Goal: Information Seeking & Learning: Find specific page/section

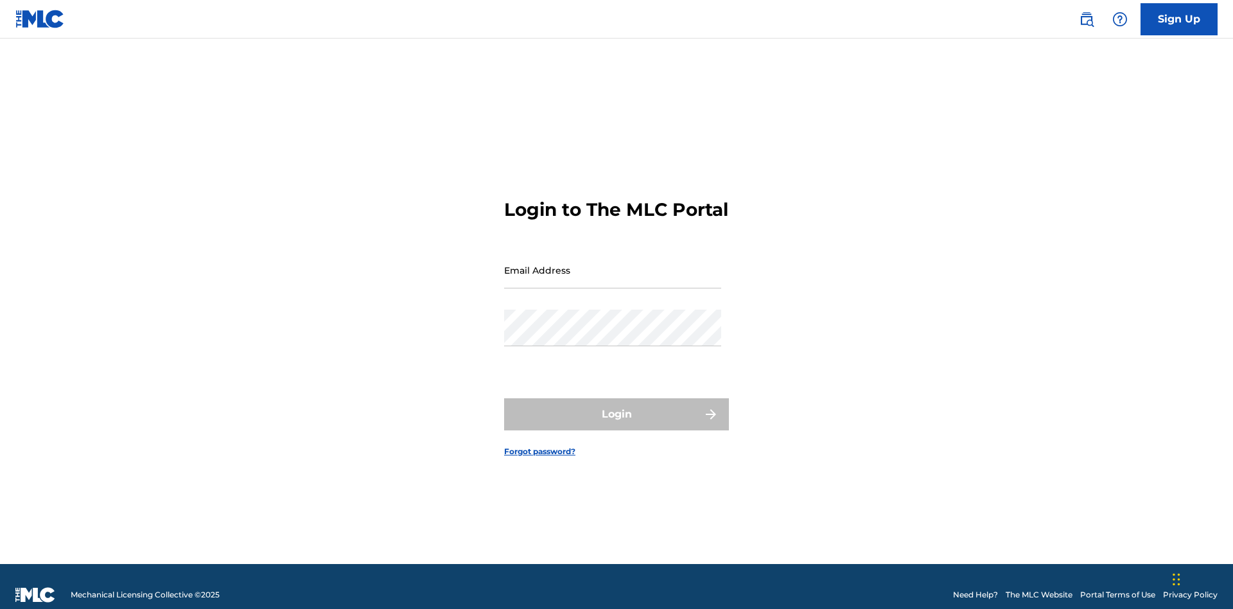
scroll to position [17, 0]
click at [613, 264] on input "Email Address" at bounding box center [612, 270] width 217 height 37
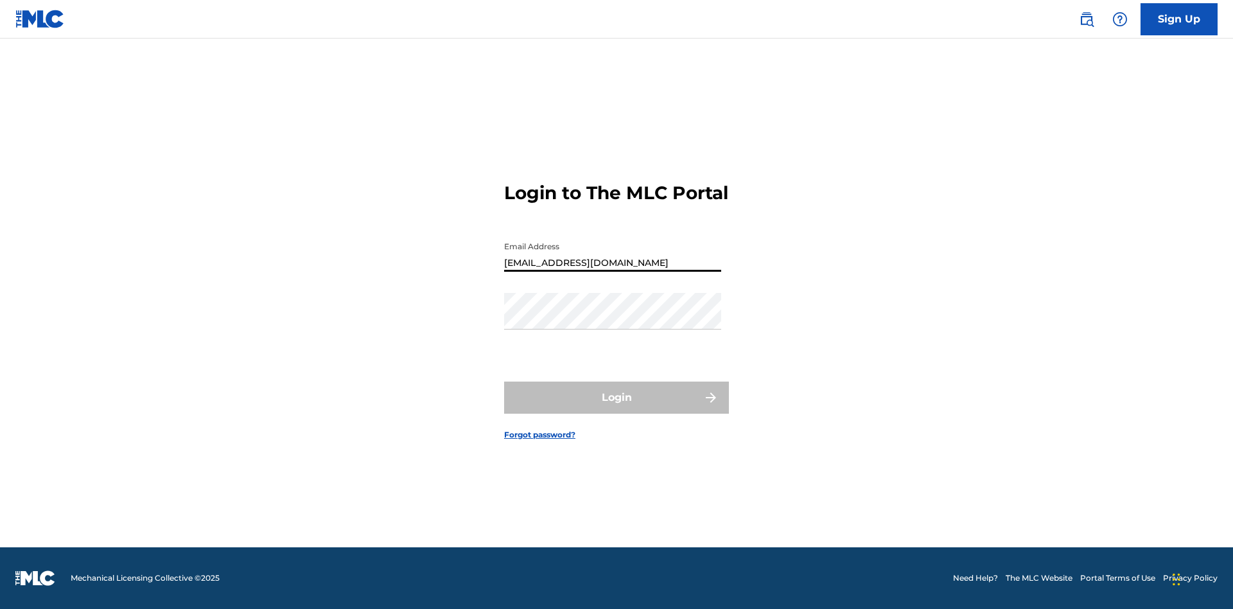
type input "[EMAIL_ADDRESS][DOMAIN_NAME]"
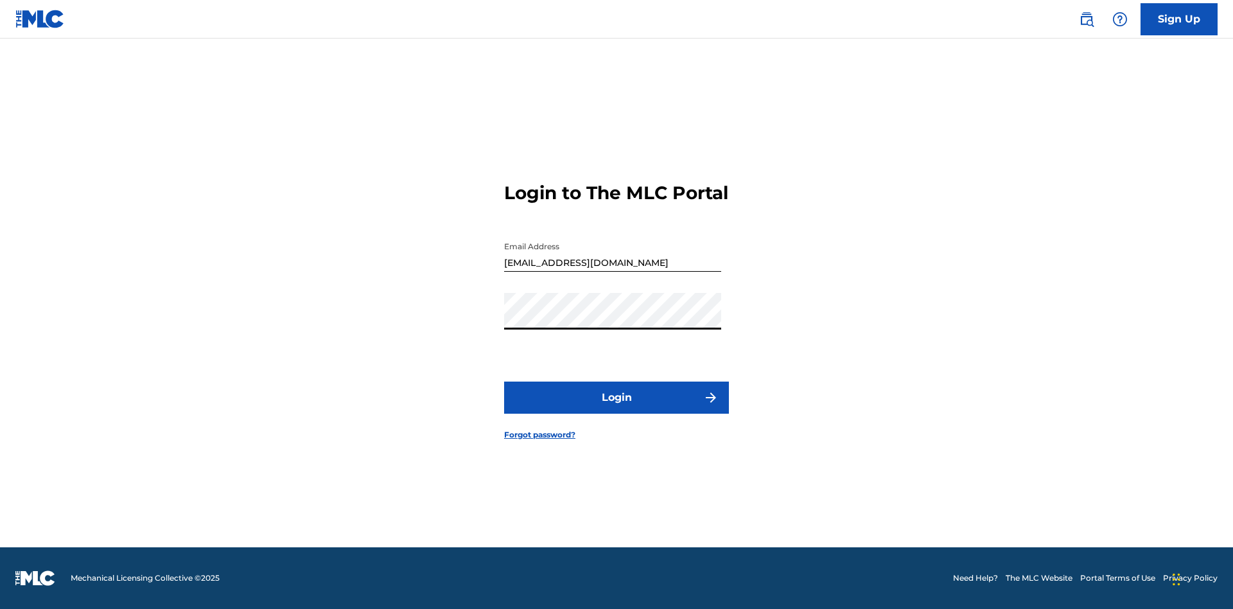
click at [617, 409] on button "Login" at bounding box center [616, 398] width 225 height 32
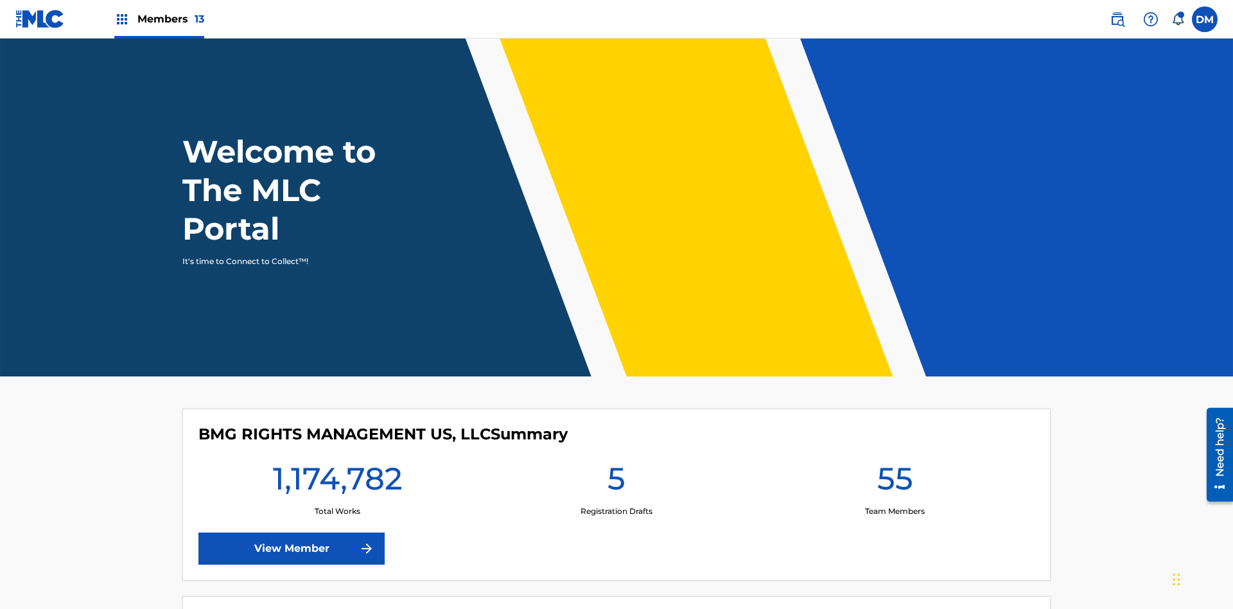
click at [159, 19] on span "Members 13" at bounding box center [170, 19] width 67 height 15
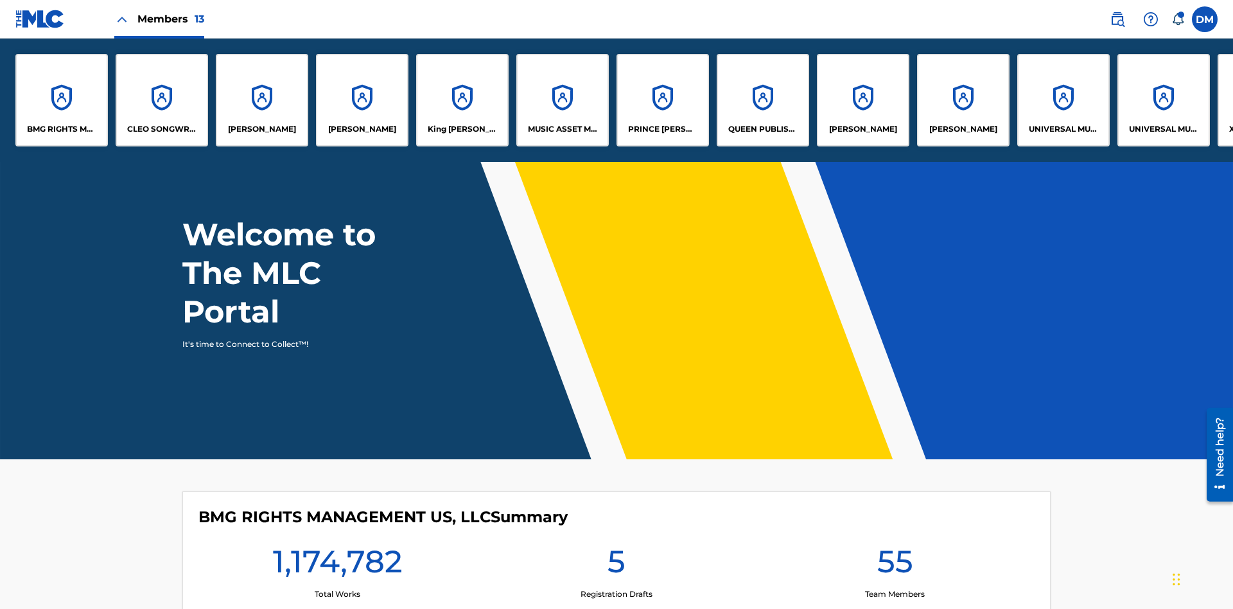
click at [462, 129] on p "King [PERSON_NAME]" at bounding box center [463, 129] width 70 height 12
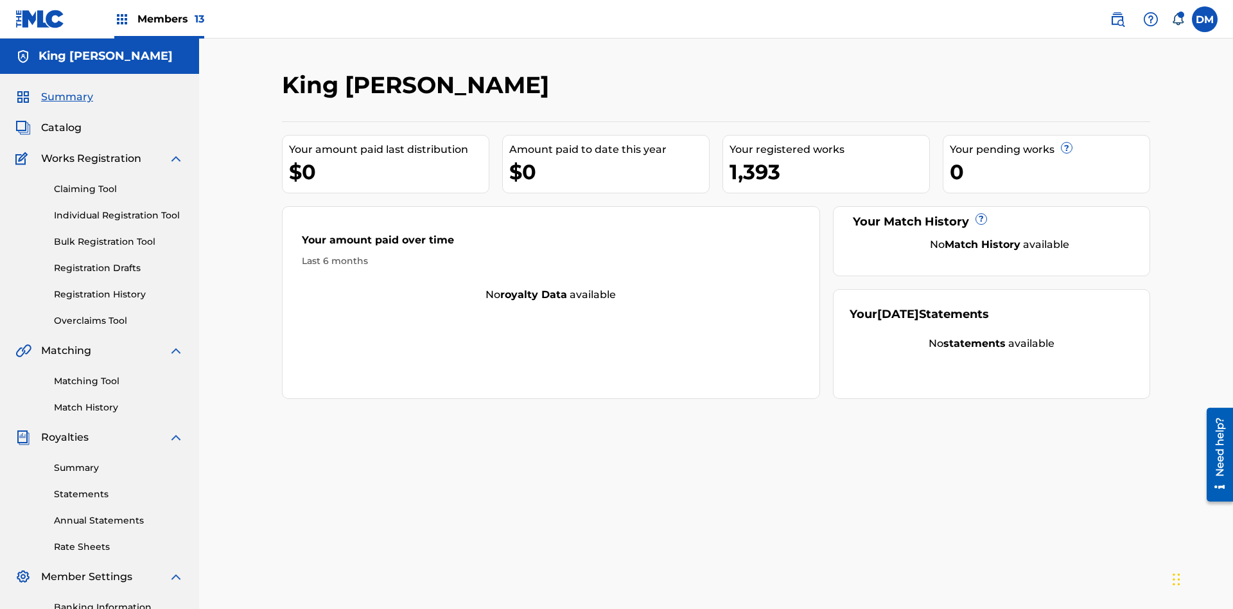
click at [61, 120] on span "Catalog" at bounding box center [61, 127] width 40 height 15
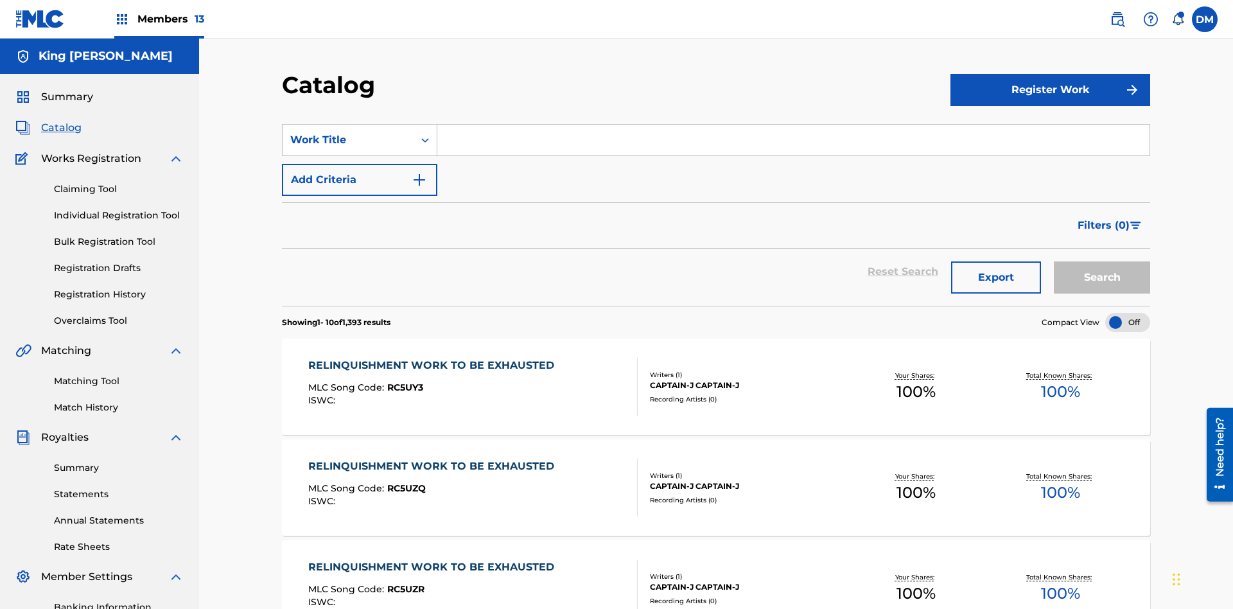
scroll to position [51, 0]
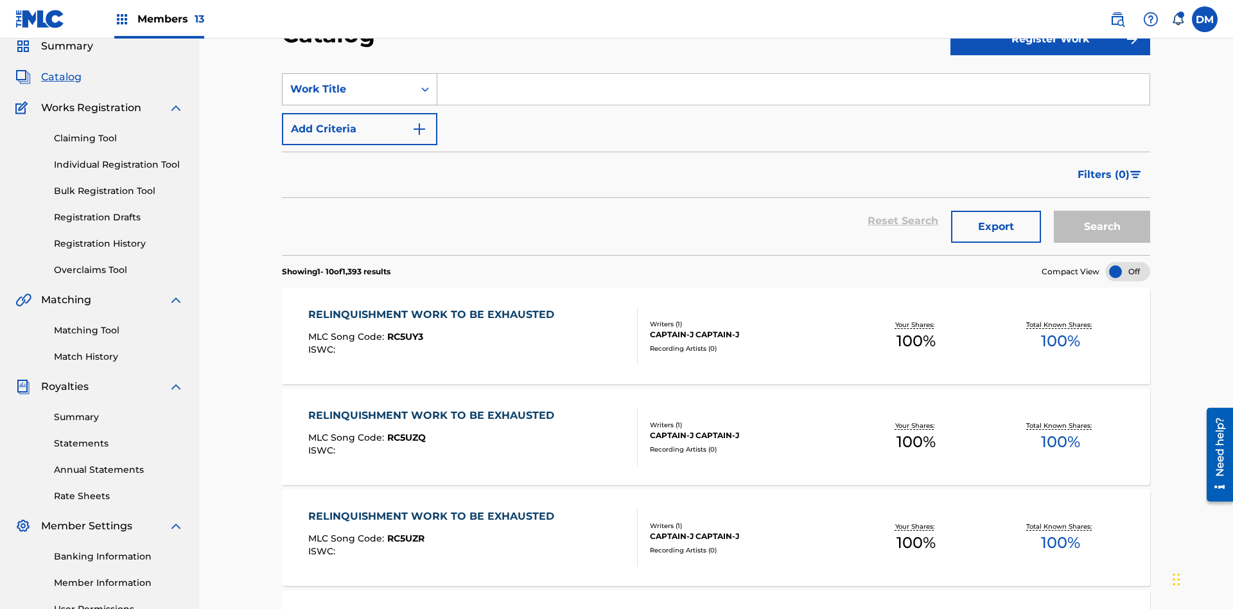
click at [348, 89] on div "Work Title" at bounding box center [348, 89] width 116 height 15
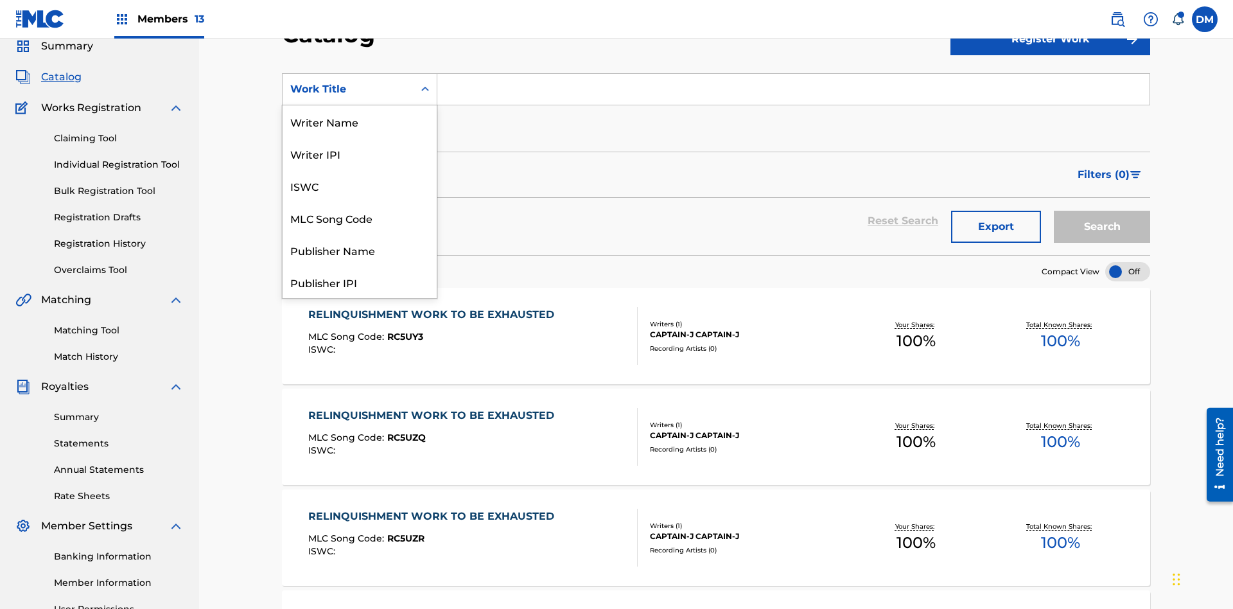
scroll to position [193, 0]
click at [360, 282] on div "Work Title" at bounding box center [360, 282] width 154 height 32
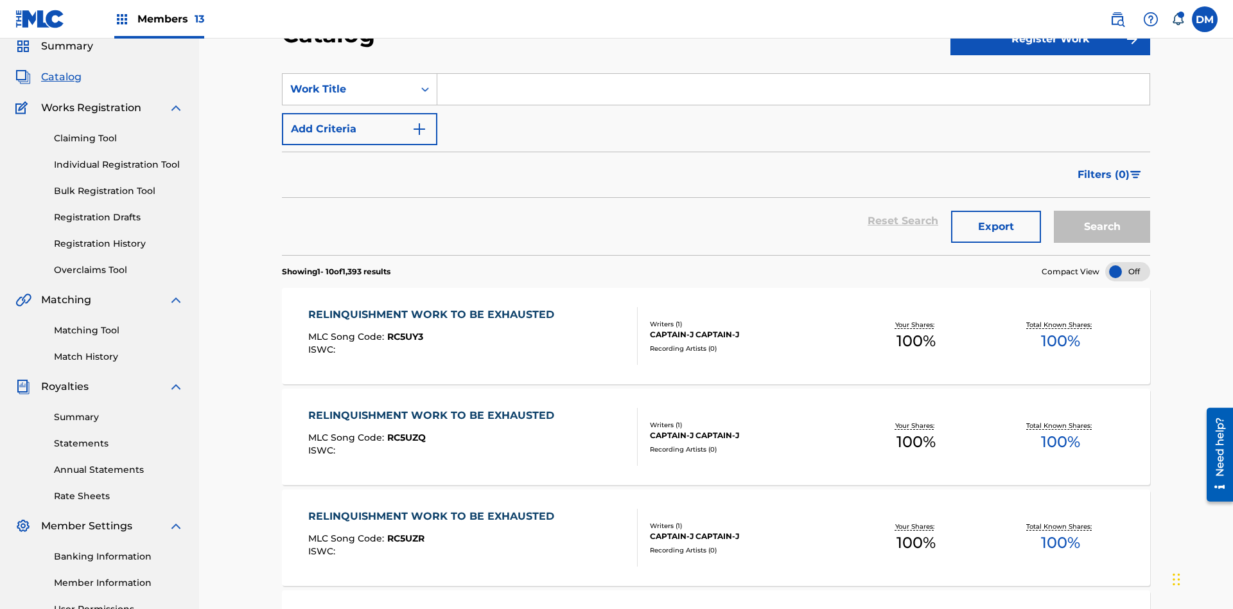
click at [793, 92] on input "Search Form" at bounding box center [793, 89] width 712 height 31
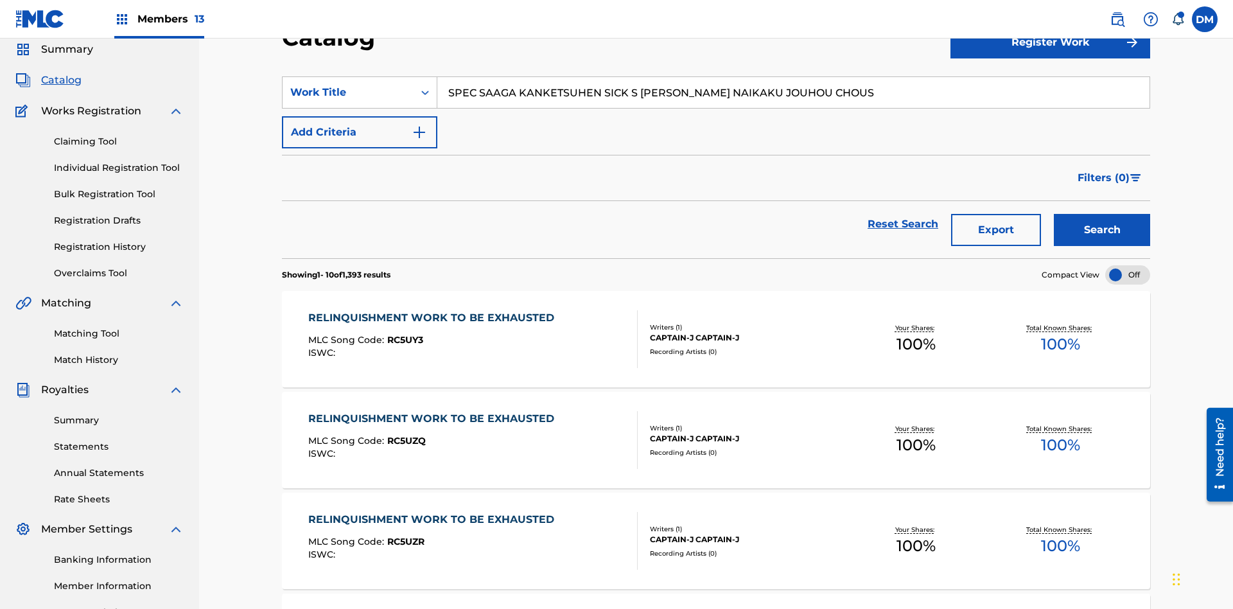
type input "SPEC SAAGA KANKETSUHEN SICK S [PERSON_NAME] NAIKAKU JOUHOU CHOUS"
click at [1102, 214] on button "Search" at bounding box center [1102, 230] width 96 height 32
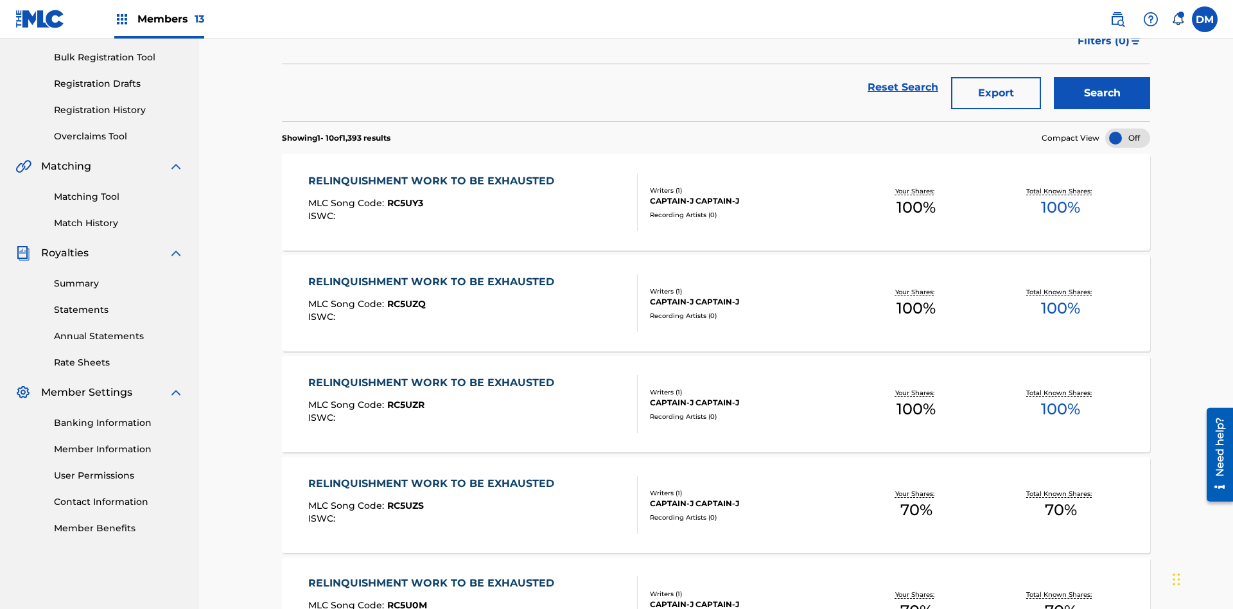
click at [1128, 128] on div at bounding box center [1127, 137] width 45 height 19
